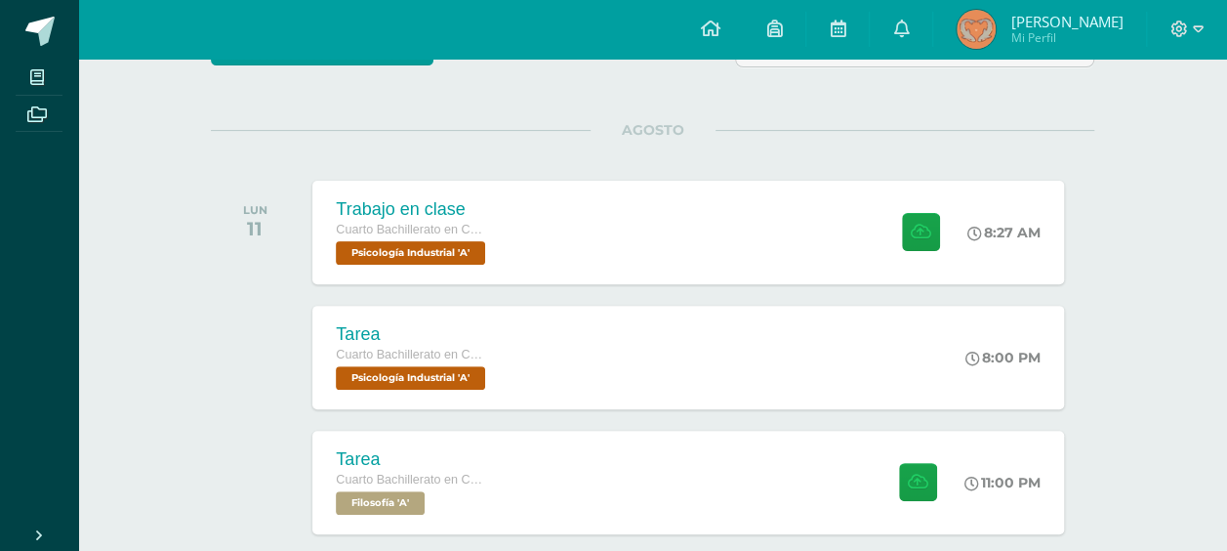
scroll to position [241, 0]
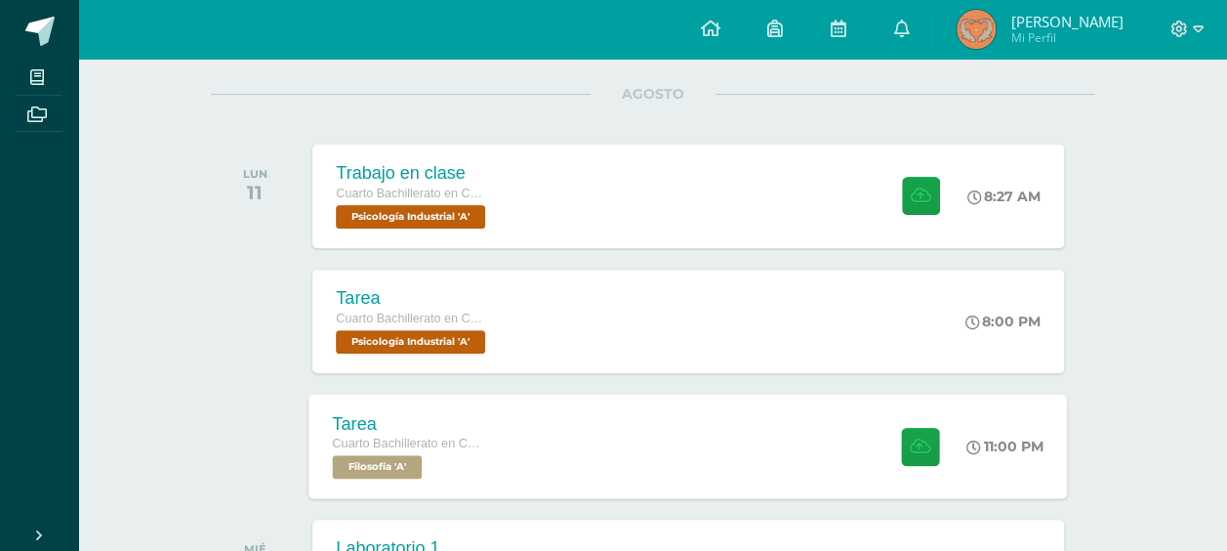
click at [520, 432] on div "Tarea Cuarto Bachillerato en CCLL en Diseño Grafico Filosofía 'A' 11:00 PM [GEO…" at bounding box center [688, 445] width 759 height 104
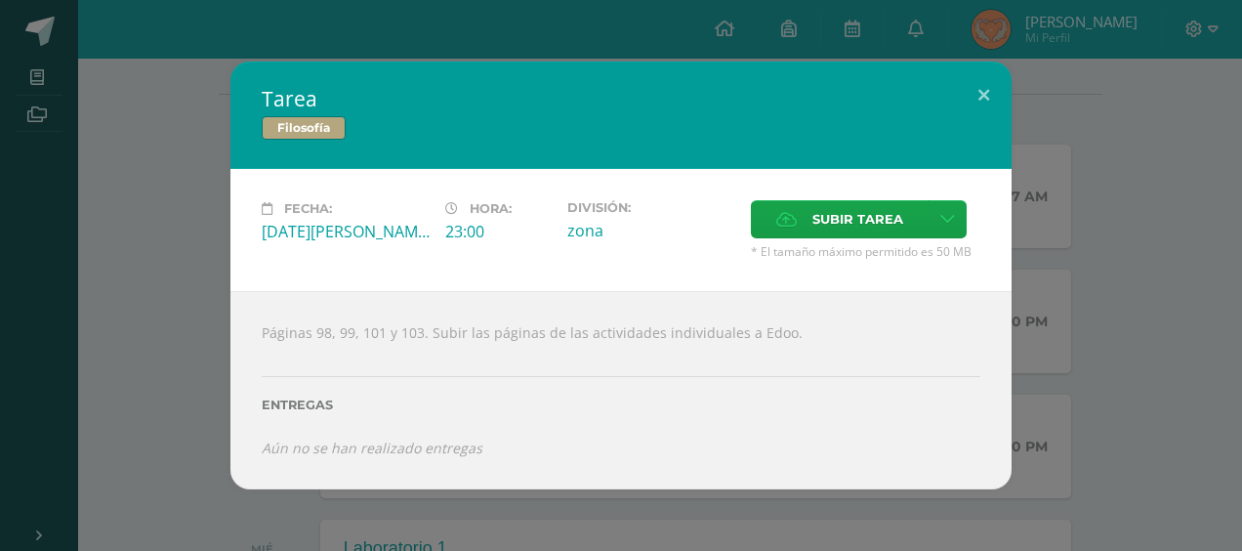
click at [1011, 214] on div "Tarea Filosofía Fecha: [DATE][PERSON_NAME] Hora: 23:00 División: zona" at bounding box center [621, 275] width 1226 height 427
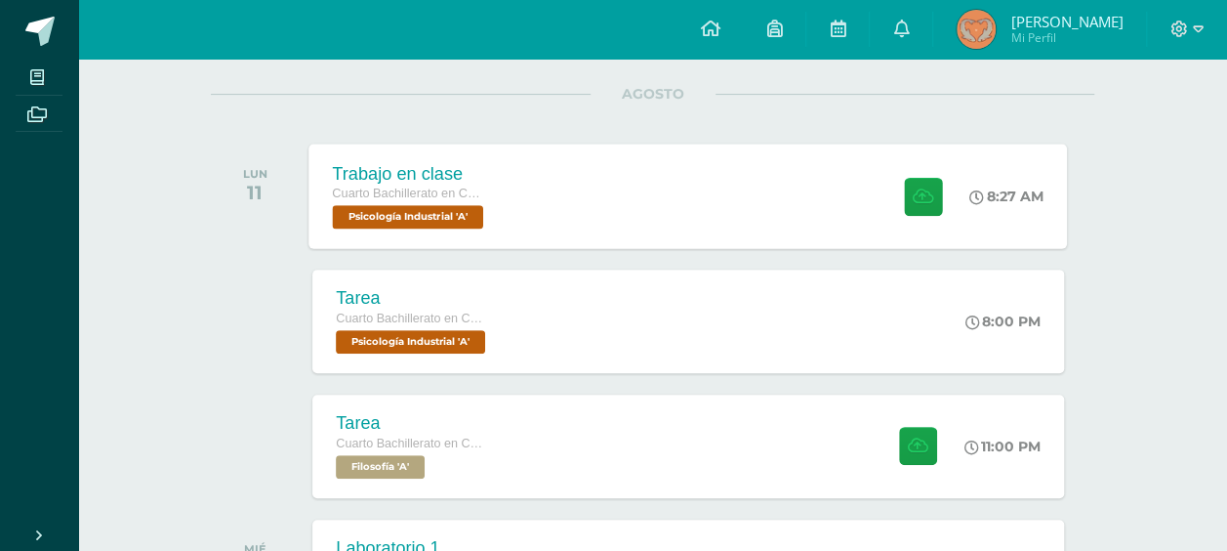
click at [664, 187] on div "Trabajo en clase Cuarto Bachillerato en CCLL en Diseño Grafico Psicología Indus…" at bounding box center [688, 196] width 759 height 104
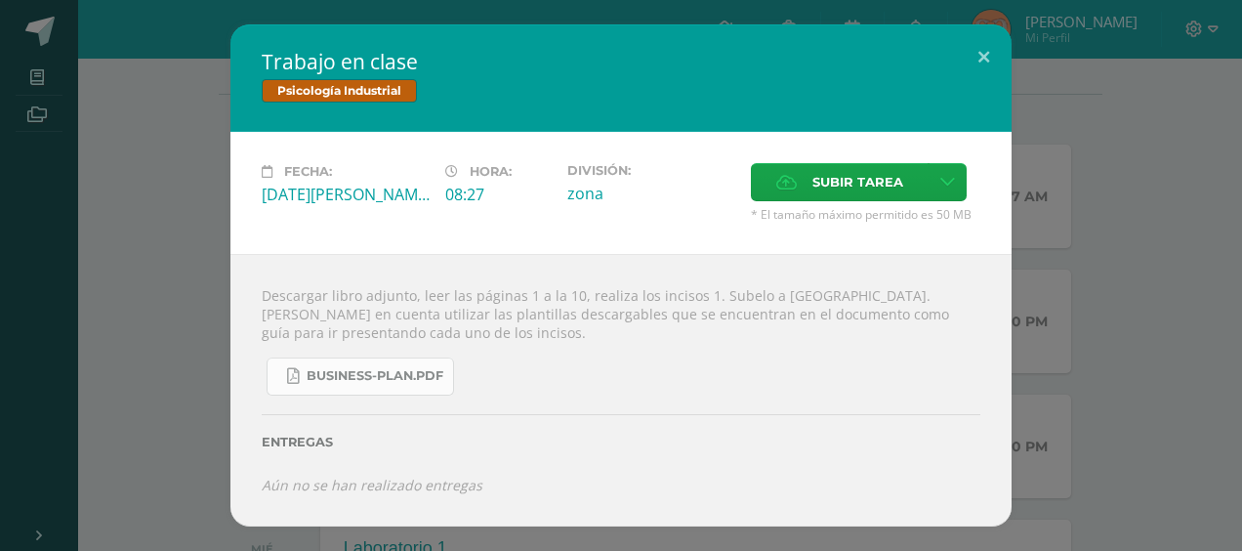
click at [382, 378] on span "business-plan.pdf" at bounding box center [375, 376] width 137 height 16
click at [1101, 96] on div "Trabajo en clase Psicología Industrial Fecha: [DATE][PERSON_NAME] Hora: 08:27 D…" at bounding box center [621, 275] width 1226 height 502
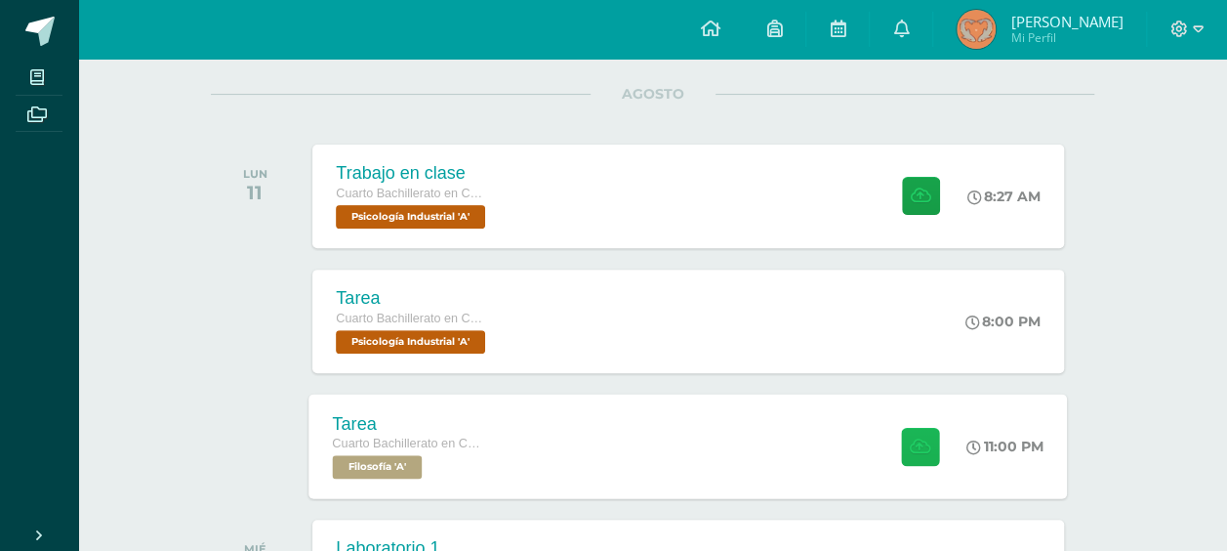
click at [920, 437] on icon at bounding box center [920, 445] width 21 height 17
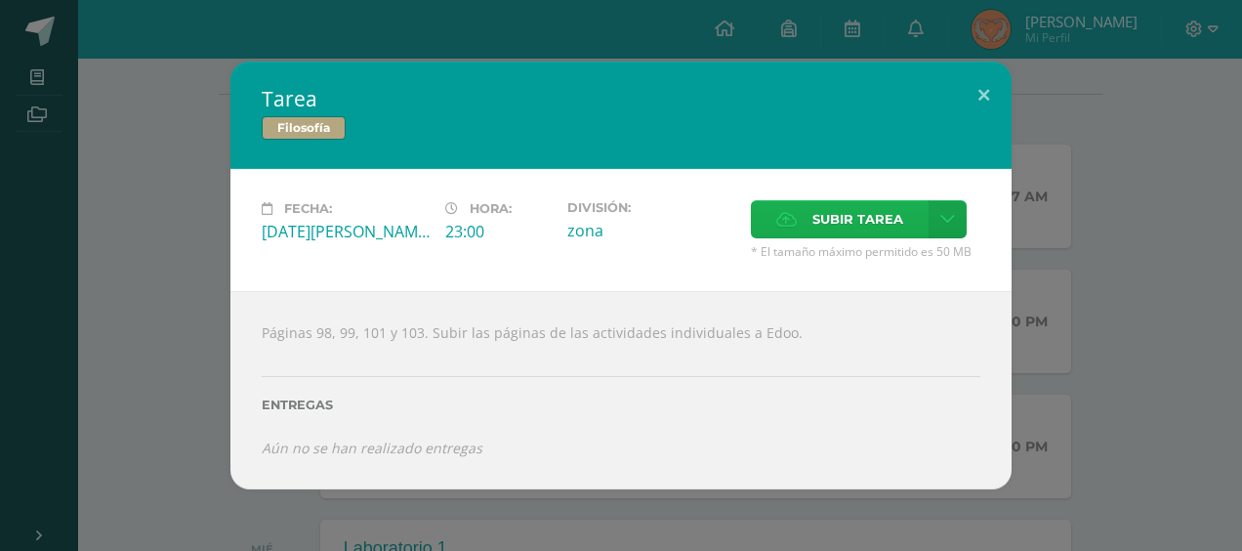
click at [852, 219] on span "Subir tarea" at bounding box center [857, 219] width 91 height 36
click at [0, 0] on input "Subir tarea" at bounding box center [0, 0] width 0 height 0
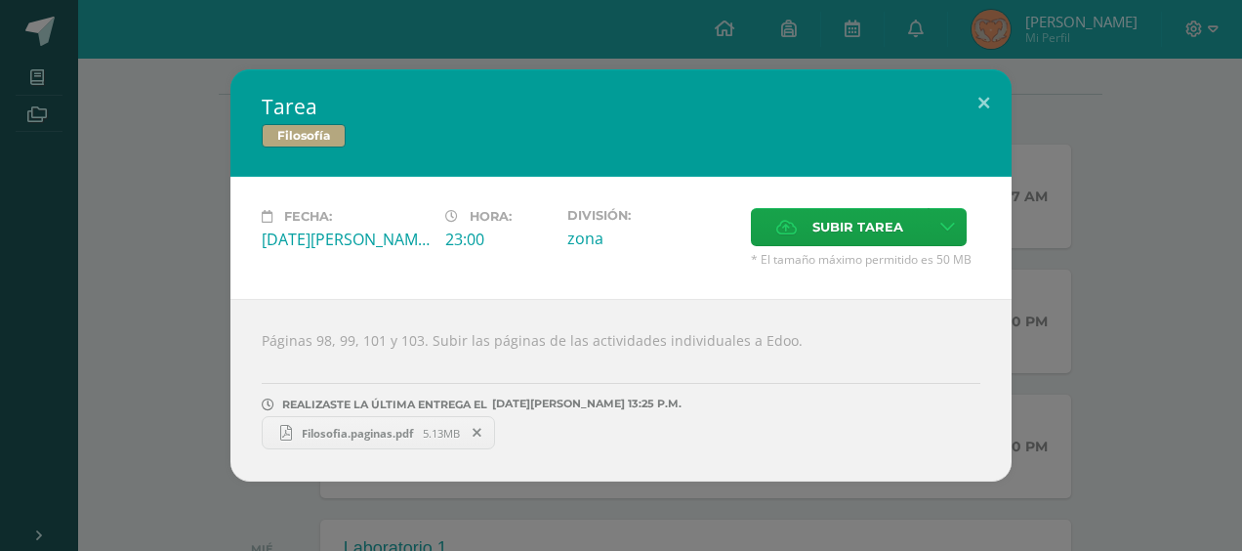
click at [1148, 267] on div "Tarea Filosofía Fecha: [DATE][PERSON_NAME] Hora: 23:00 División: zona" at bounding box center [621, 275] width 1226 height 412
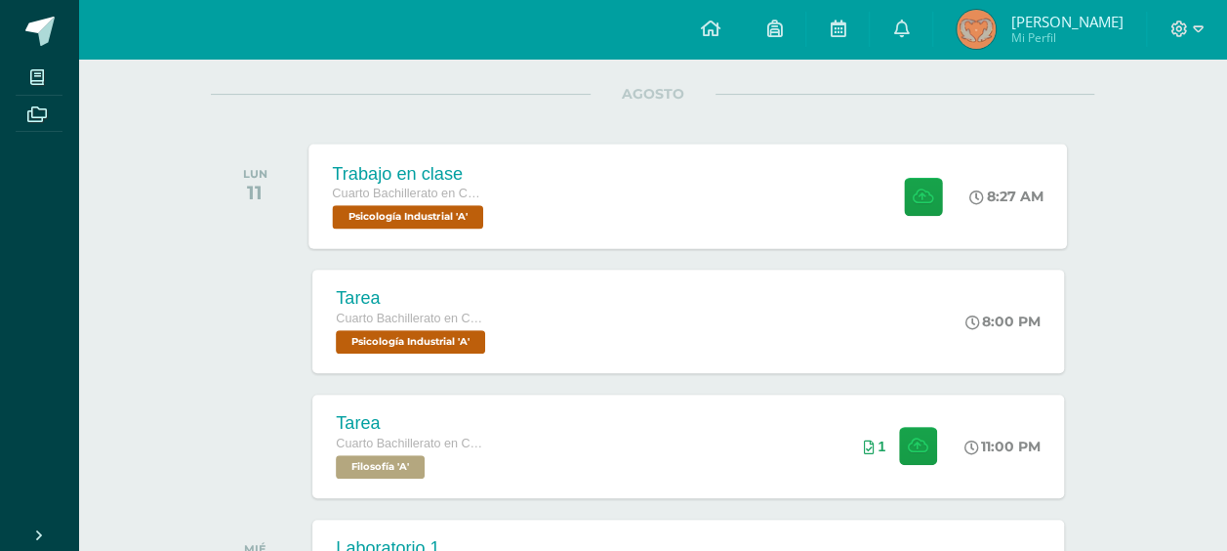
click at [894, 197] on span at bounding box center [918, 196] width 48 height 38
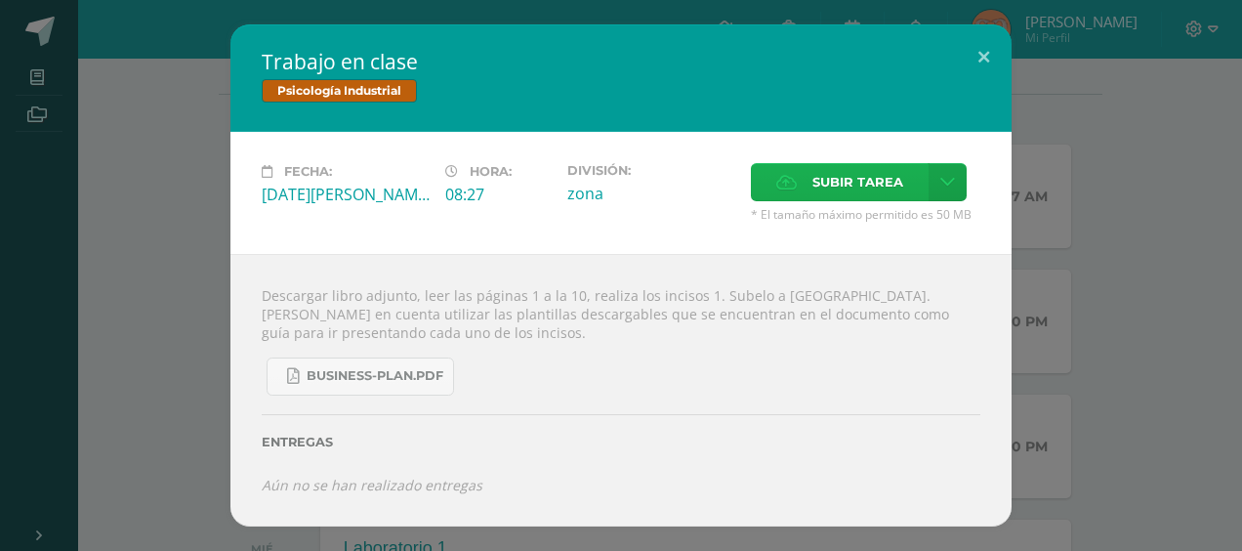
click at [834, 188] on span "Subir tarea" at bounding box center [857, 182] width 91 height 36
click at [0, 0] on input "Subir tarea" at bounding box center [0, 0] width 0 height 0
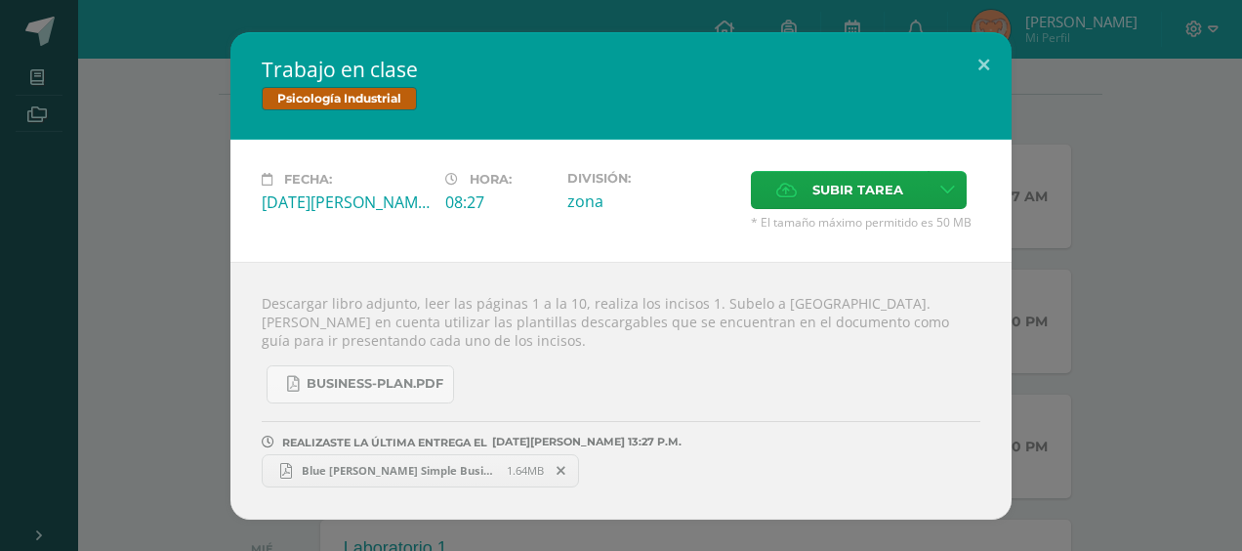
click at [1052, 180] on div "Trabajo en clase Psicología Industrial Fecha: [DATE][PERSON_NAME] Hora: 08:27 D…" at bounding box center [621, 275] width 1226 height 487
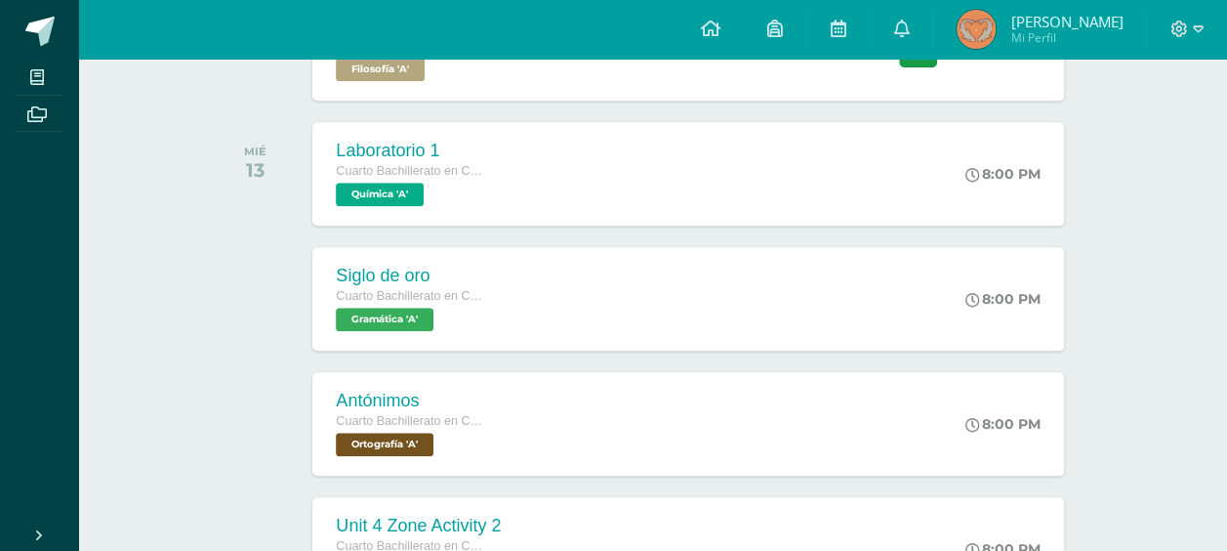
scroll to position [639, 0]
click at [896, 142] on div "Laboratorio 1 Cuarto Bachillerato en CCLL en Diseño Grafico Química 'A' 8:00 PM…" at bounding box center [688, 172] width 759 height 104
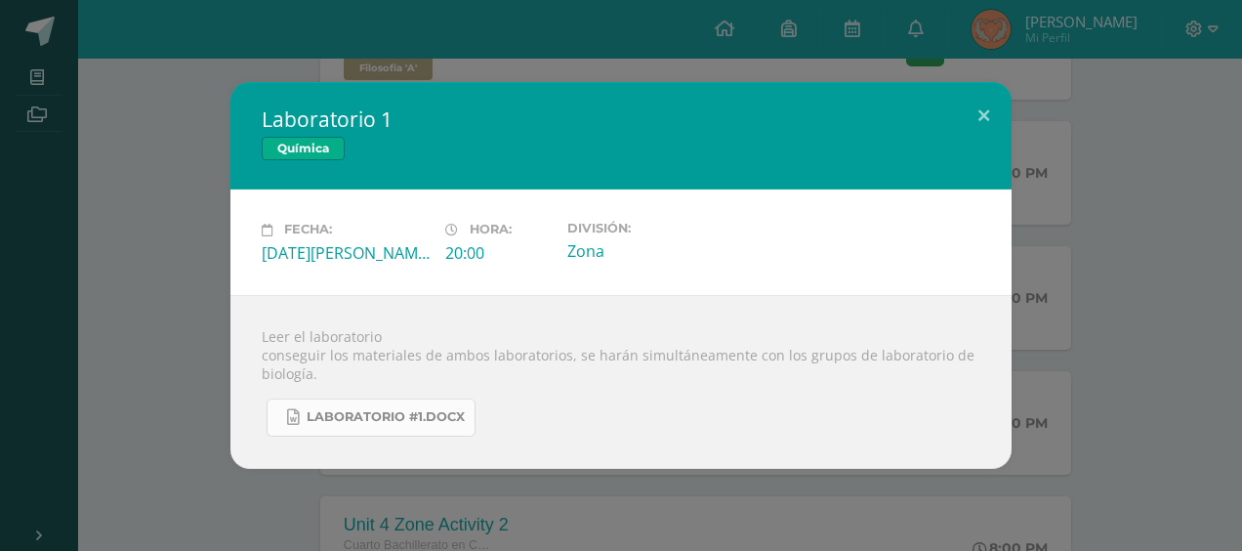
click at [406, 406] on link "Laboratorio #1.docx" at bounding box center [371, 417] width 209 height 38
click at [1136, 362] on div "Laboratorio 1 Química Fecha: [DATE][PERSON_NAME] Hora: 20:00 División: Zona" at bounding box center [621, 275] width 1226 height 386
